Goal: Information Seeking & Learning: Learn about a topic

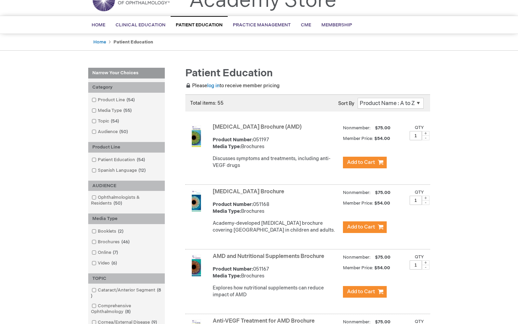
scroll to position [68, 0]
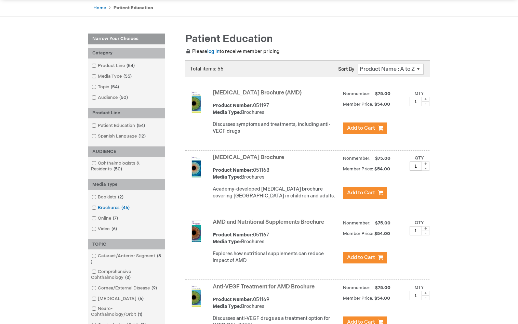
click at [98, 207] on span at bounding box center [98, 207] width 0 height 5
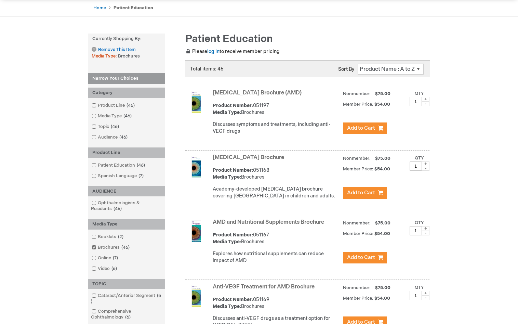
click at [235, 91] on link "[MEDICAL_DATA] Brochure (AMD)" at bounding box center [257, 93] width 89 height 6
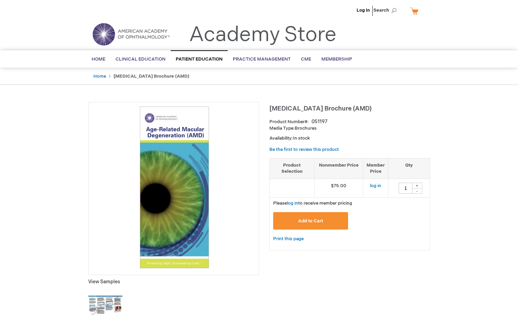
click at [99, 309] on img at bounding box center [105, 305] width 34 height 34
